Goal: Information Seeking & Learning: Check status

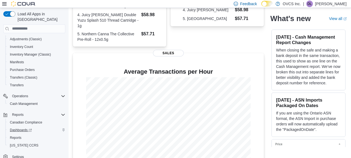
scroll to position [91, 0]
click at [18, 136] on span "Reports" at bounding box center [16, 138] width 12 height 4
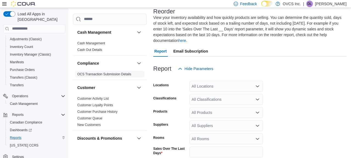
scroll to position [35, 0]
click at [97, 49] on link "Cash Out Details" at bounding box center [89, 50] width 25 height 4
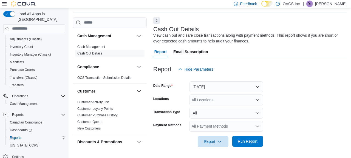
scroll to position [17, 0]
click at [250, 140] on span "Run Report" at bounding box center [247, 141] width 20 height 5
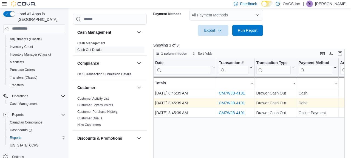
scroll to position [130, 0]
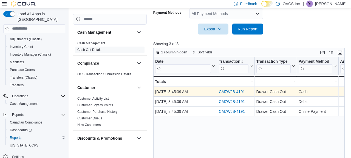
click at [239, 91] on link "CM7WJB-4191" at bounding box center [232, 92] width 26 height 4
